Goal: Complete application form

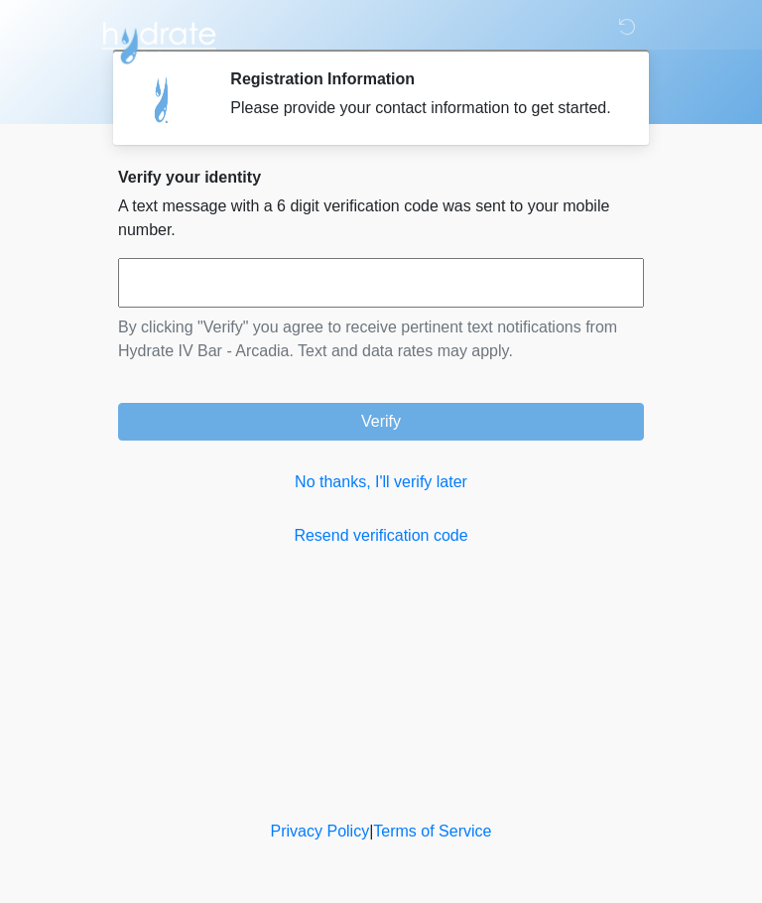
click at [437, 494] on link "No thanks, I'll verify later" at bounding box center [381, 482] width 526 height 24
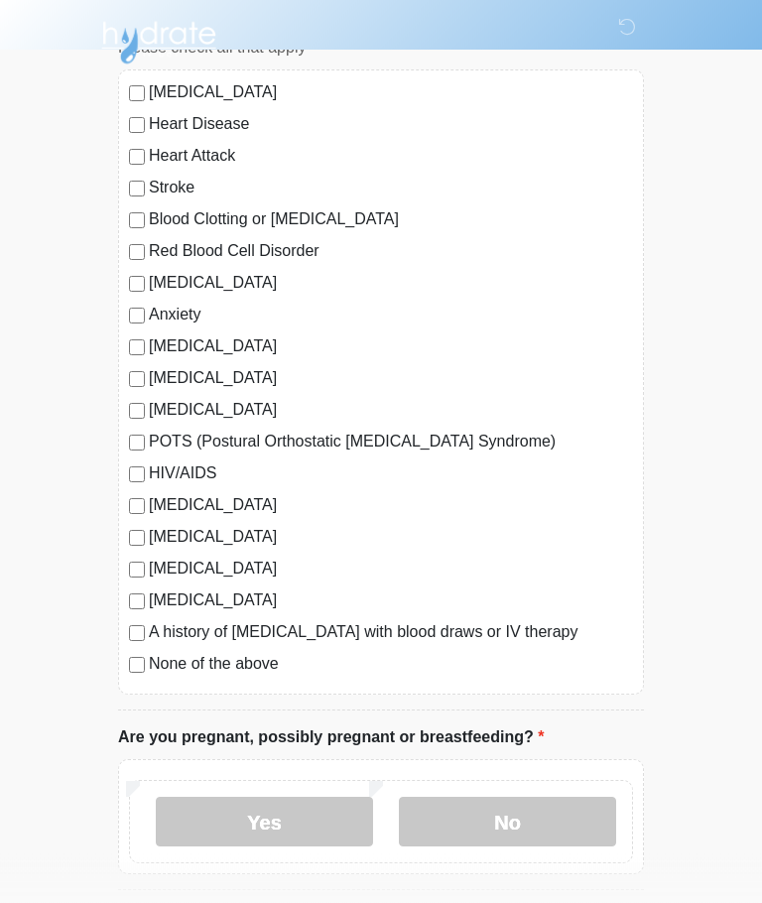
scroll to position [175, 0]
click at [265, 672] on label "None of the above" at bounding box center [391, 664] width 484 height 24
click at [499, 824] on label "No" at bounding box center [507, 821] width 217 height 50
click at [576, 838] on label "No" at bounding box center [507, 821] width 217 height 50
click at [517, 830] on label "No" at bounding box center [507, 821] width 217 height 50
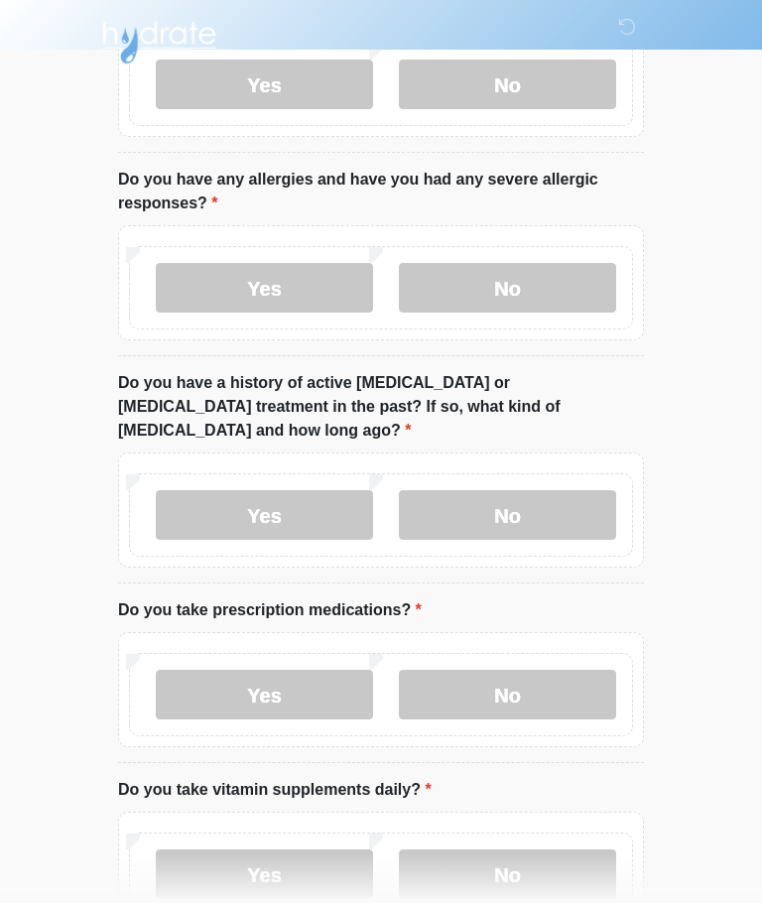
scroll to position [920, 0]
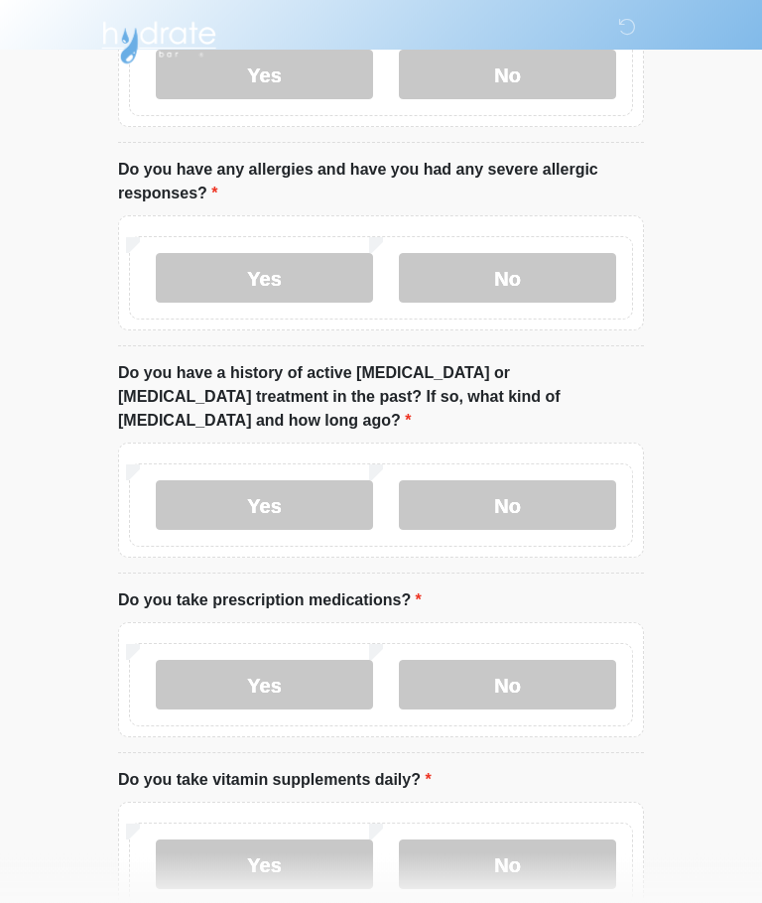
click at [299, 287] on label "Yes" at bounding box center [264, 279] width 217 height 50
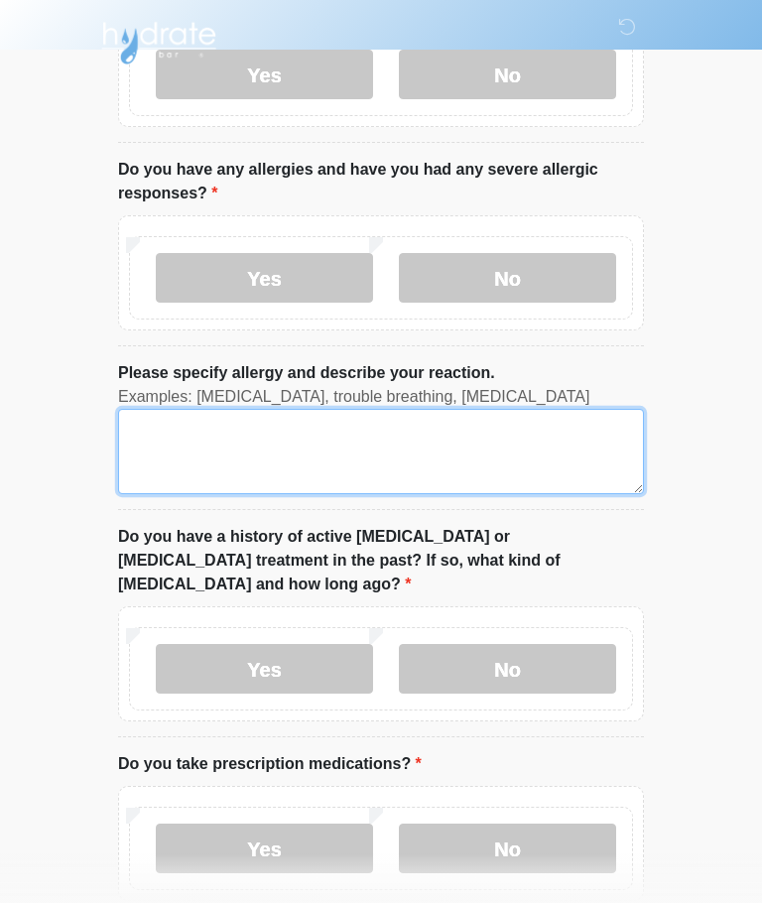
click at [384, 450] on textarea "Please specify allergy and describe your reaction." at bounding box center [381, 451] width 526 height 85
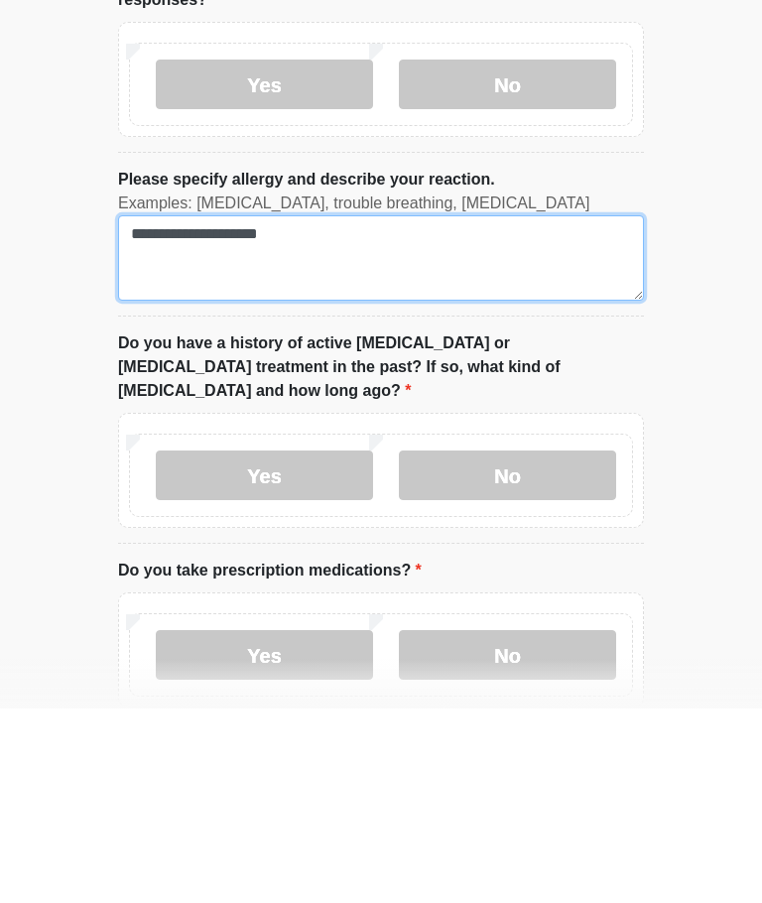
type textarea "**********"
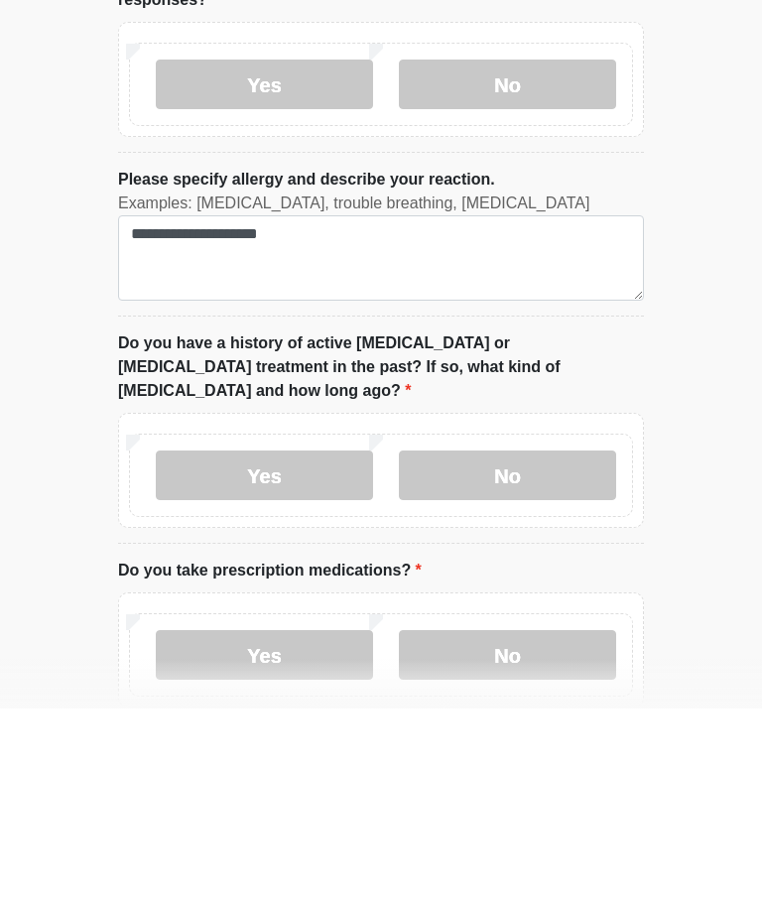
click at [542, 645] on label "No" at bounding box center [507, 670] width 217 height 50
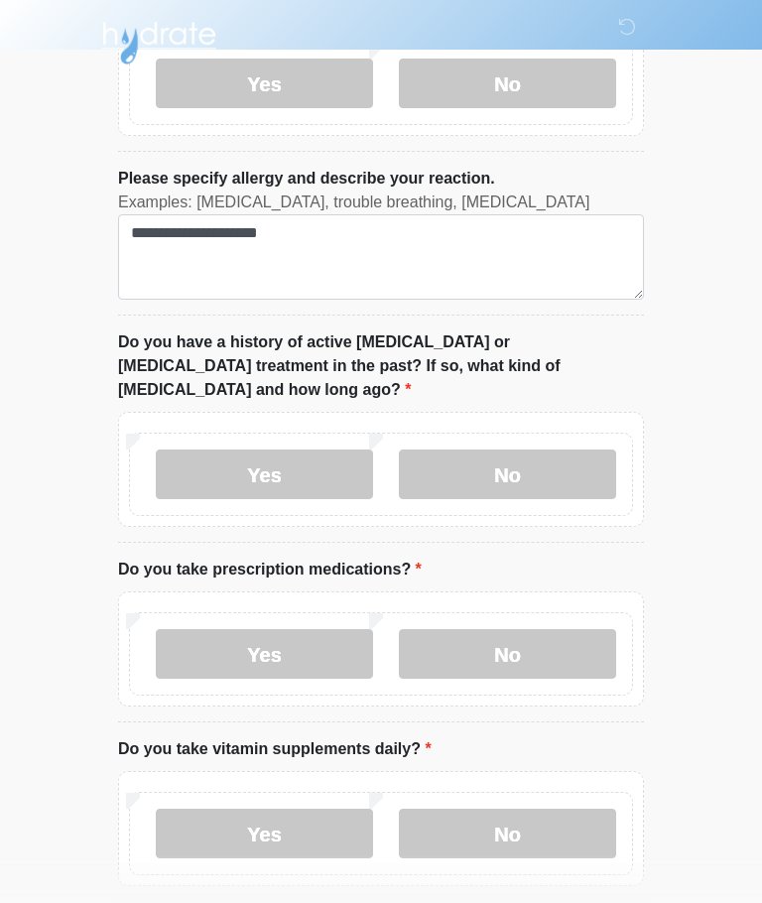
scroll to position [1180, 0]
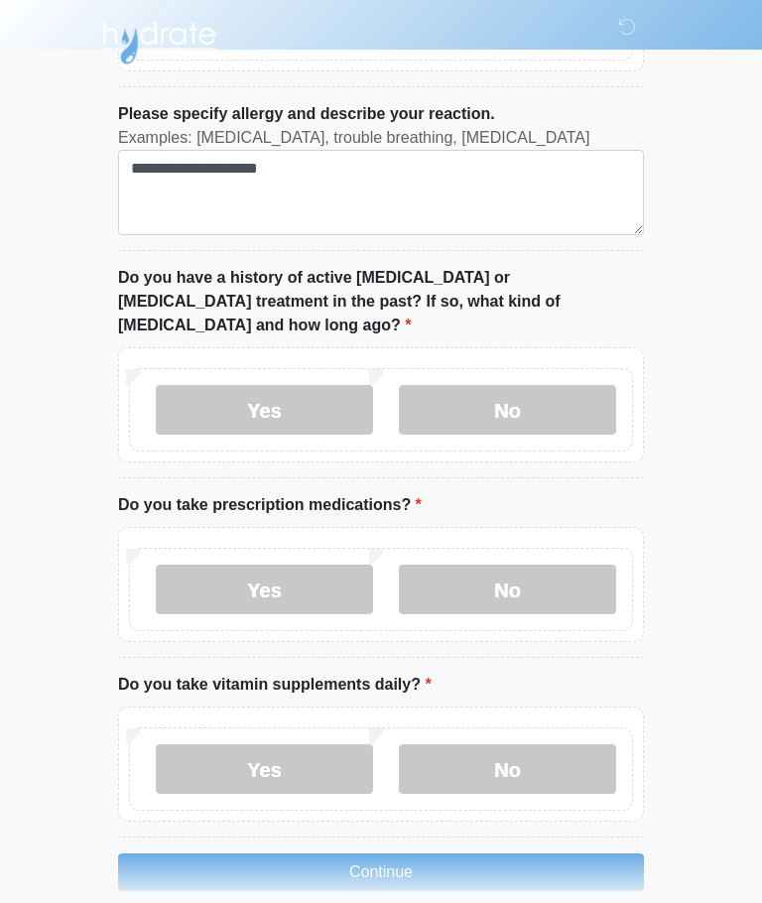
click at [483, 564] on label "No" at bounding box center [507, 589] width 217 height 50
click at [302, 744] on label "Yes" at bounding box center [264, 769] width 217 height 50
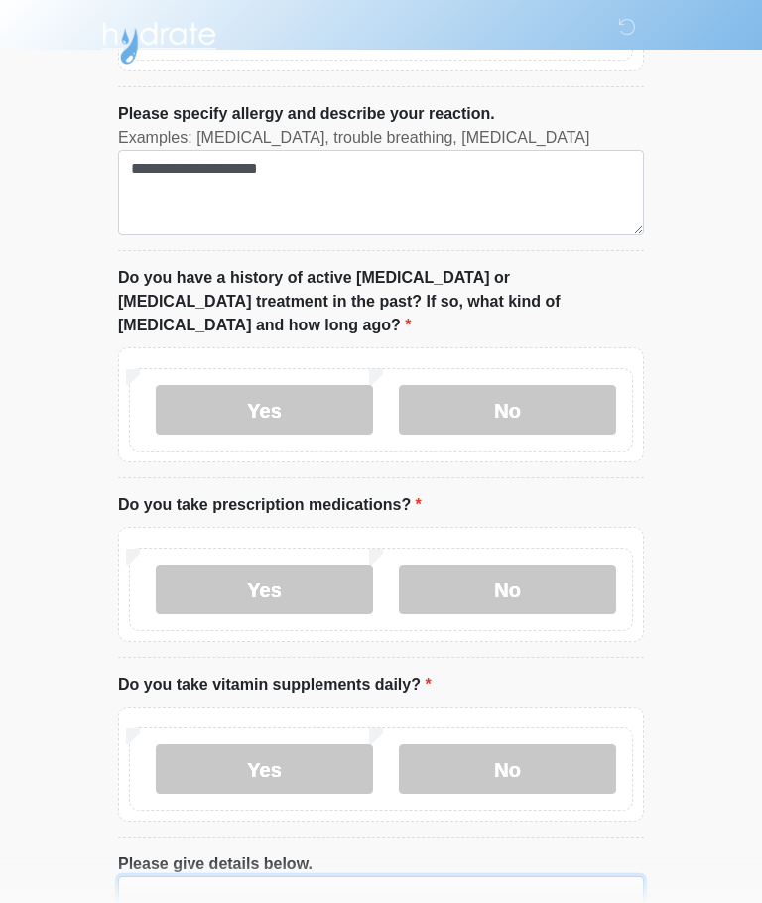
click at [402, 889] on textarea "Please give details below." at bounding box center [381, 918] width 526 height 85
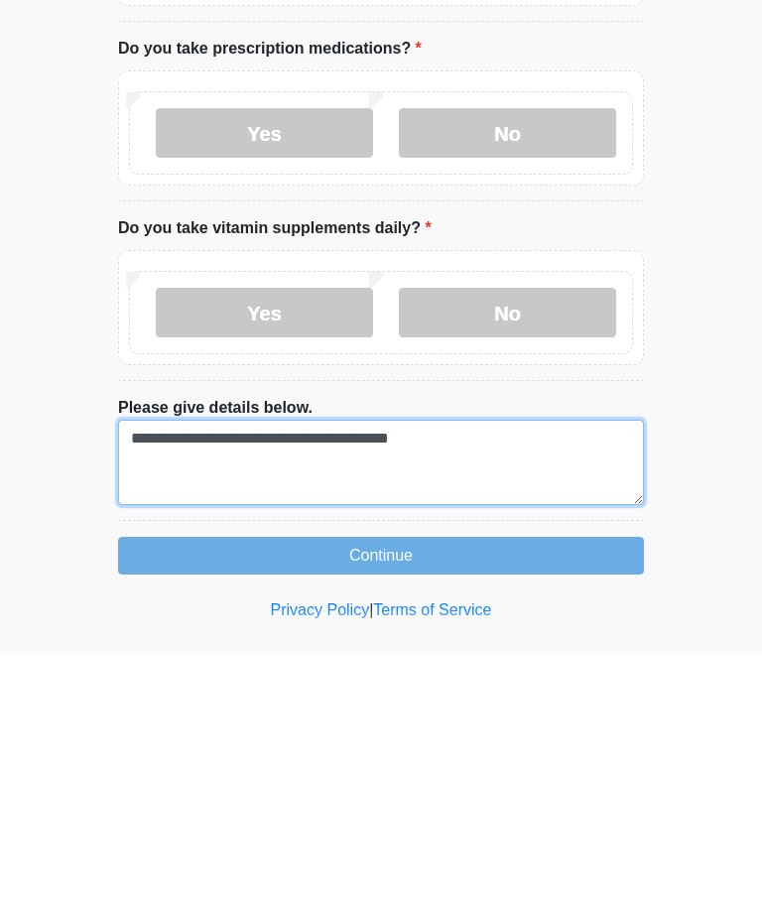
type textarea "**********"
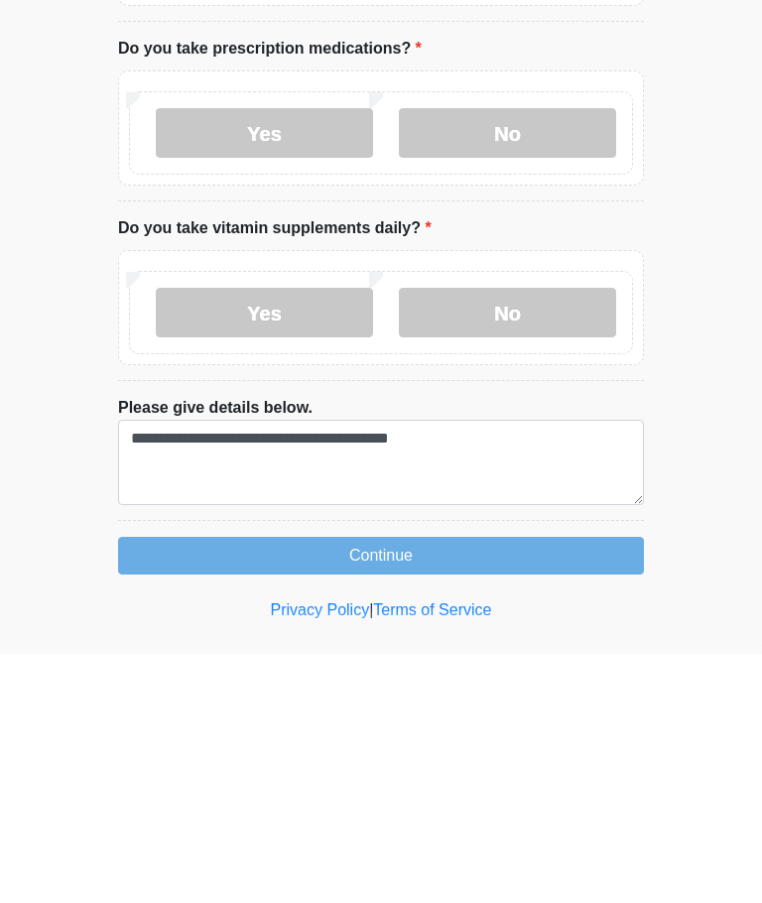
click at [173, 786] on button "Continue" at bounding box center [381, 805] width 526 height 38
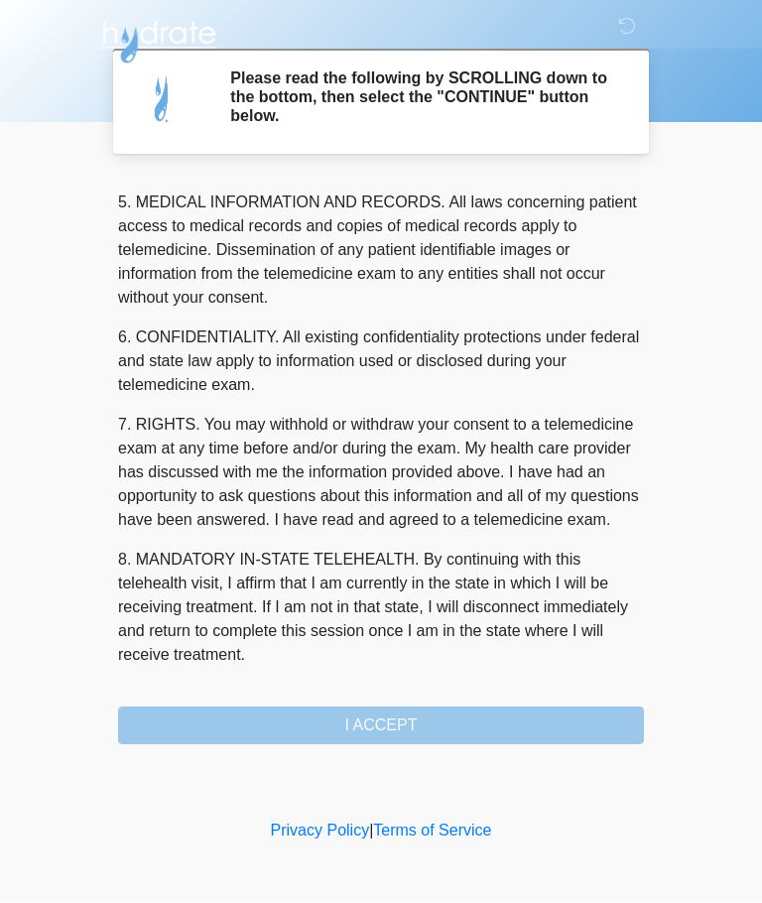
scroll to position [645, 0]
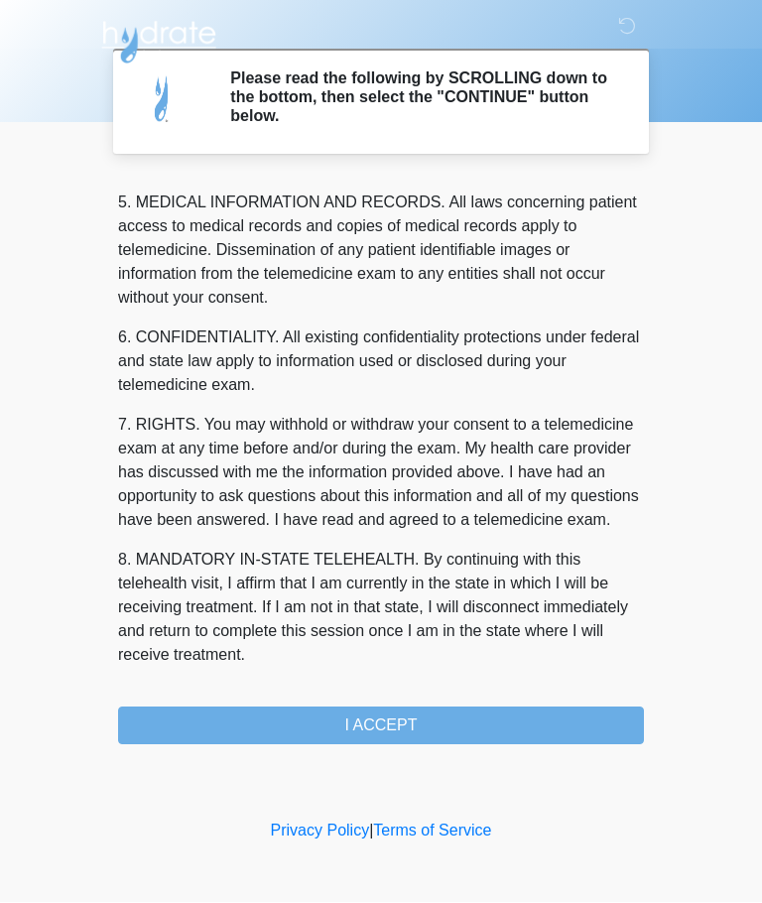
click at [451, 721] on button "I ACCEPT" at bounding box center [381, 726] width 526 height 38
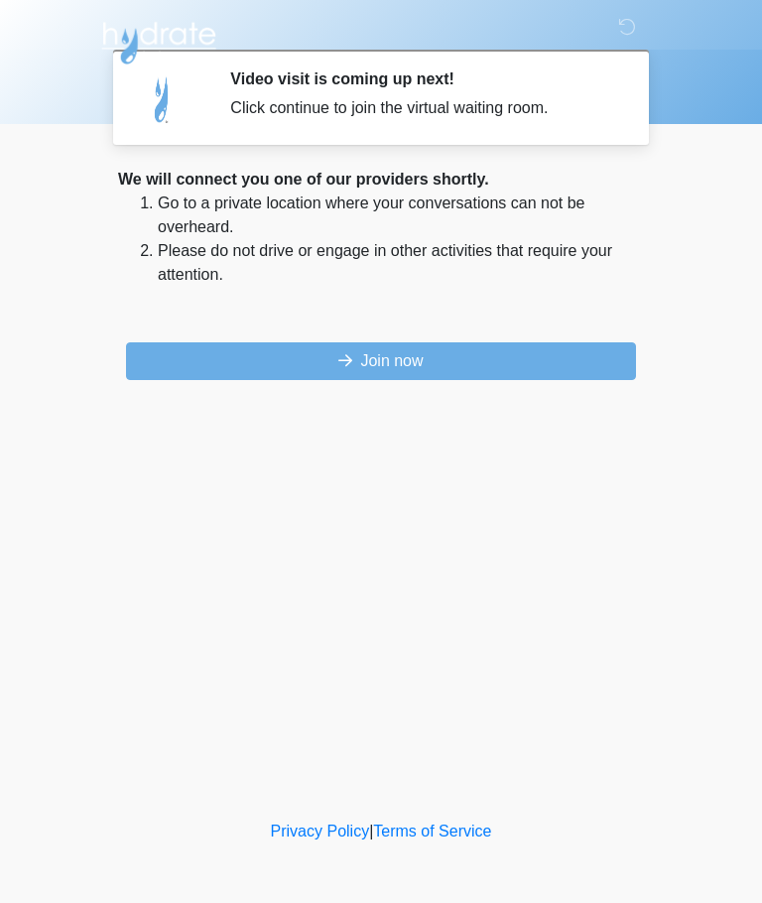
click at [524, 348] on button "Join now" at bounding box center [381, 361] width 510 height 38
